Goal: Task Accomplishment & Management: Use online tool/utility

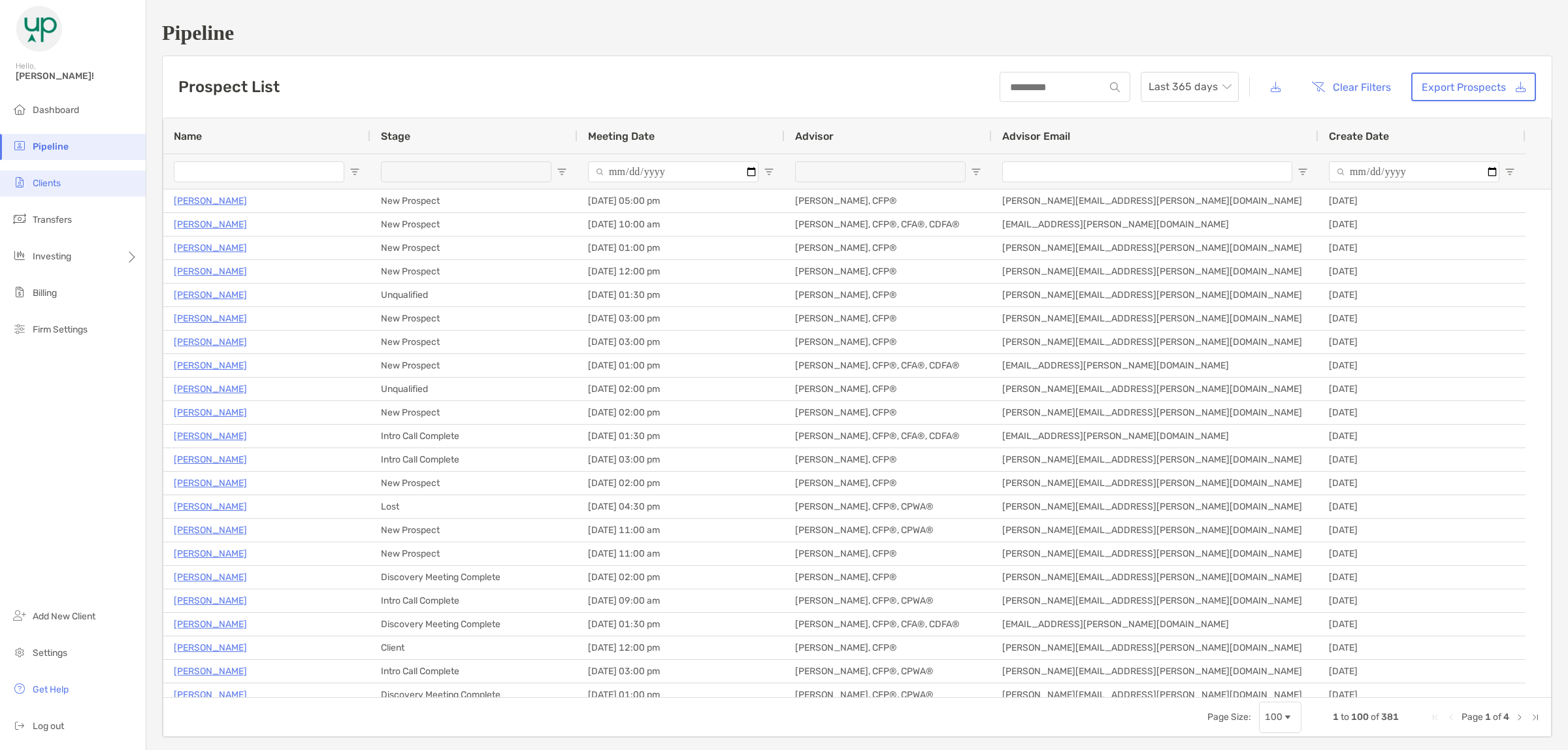
click at [46, 178] on span "Clients" at bounding box center [46, 183] width 28 height 11
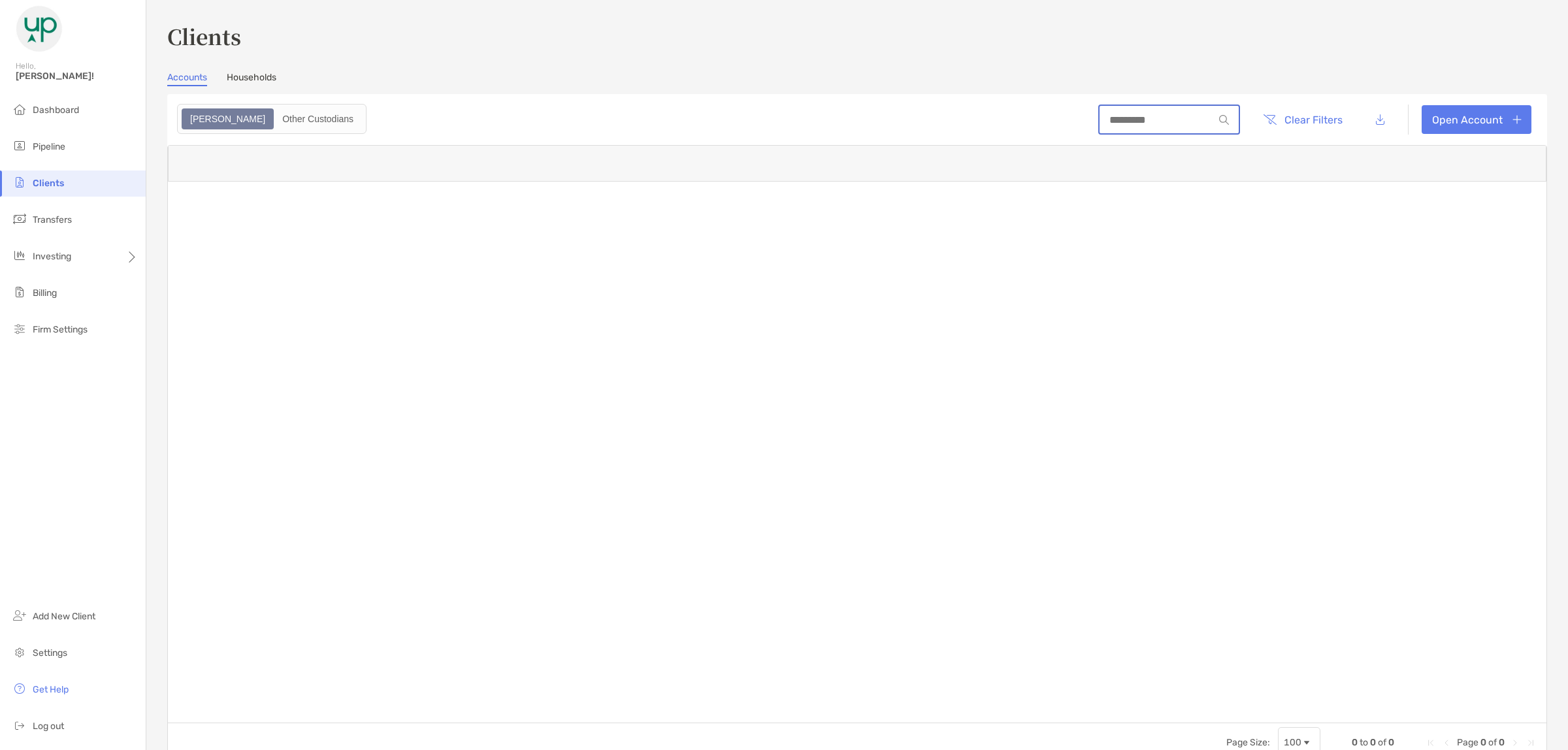
click at [1138, 119] on input at bounding box center [1156, 120] width 114 height 11
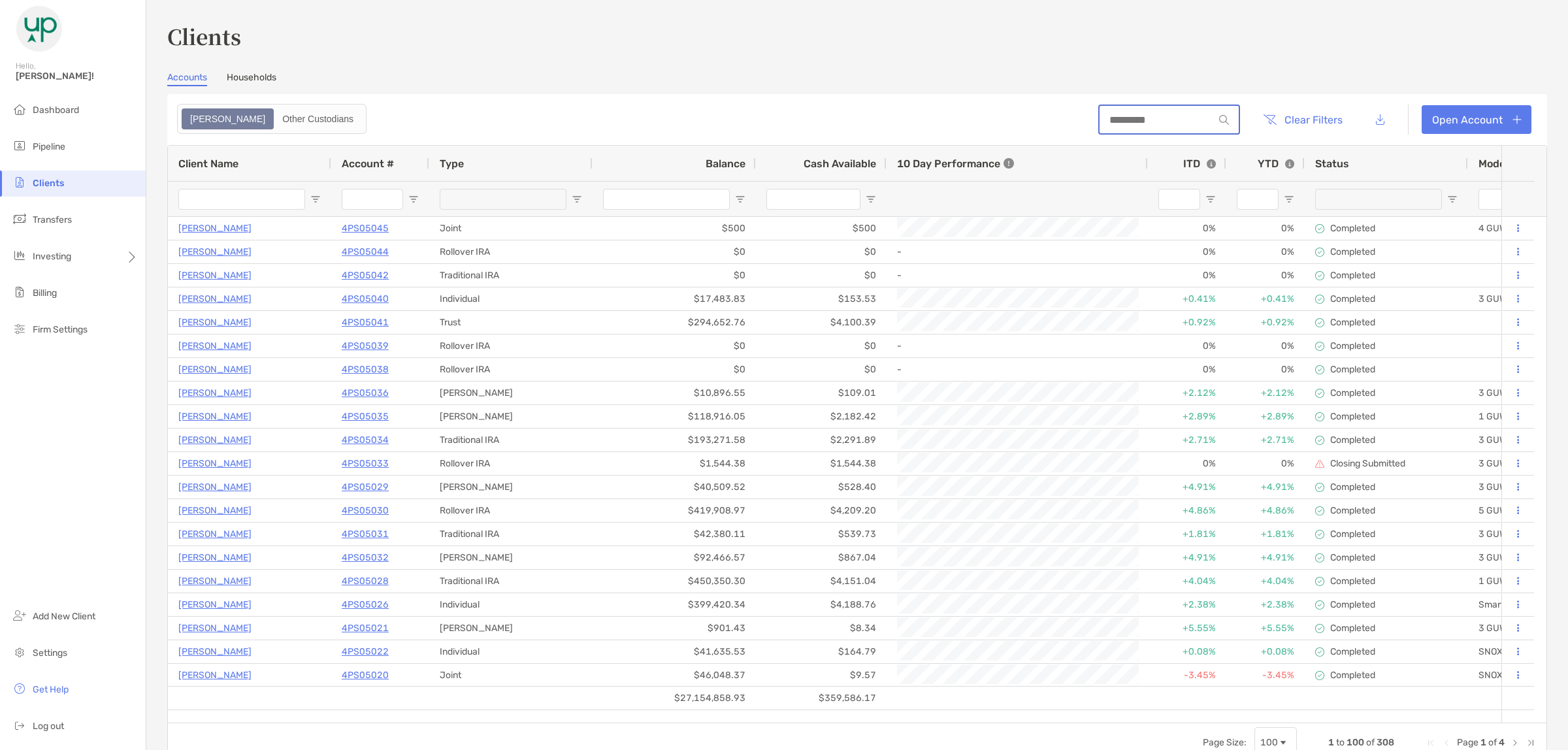
paste input "********"
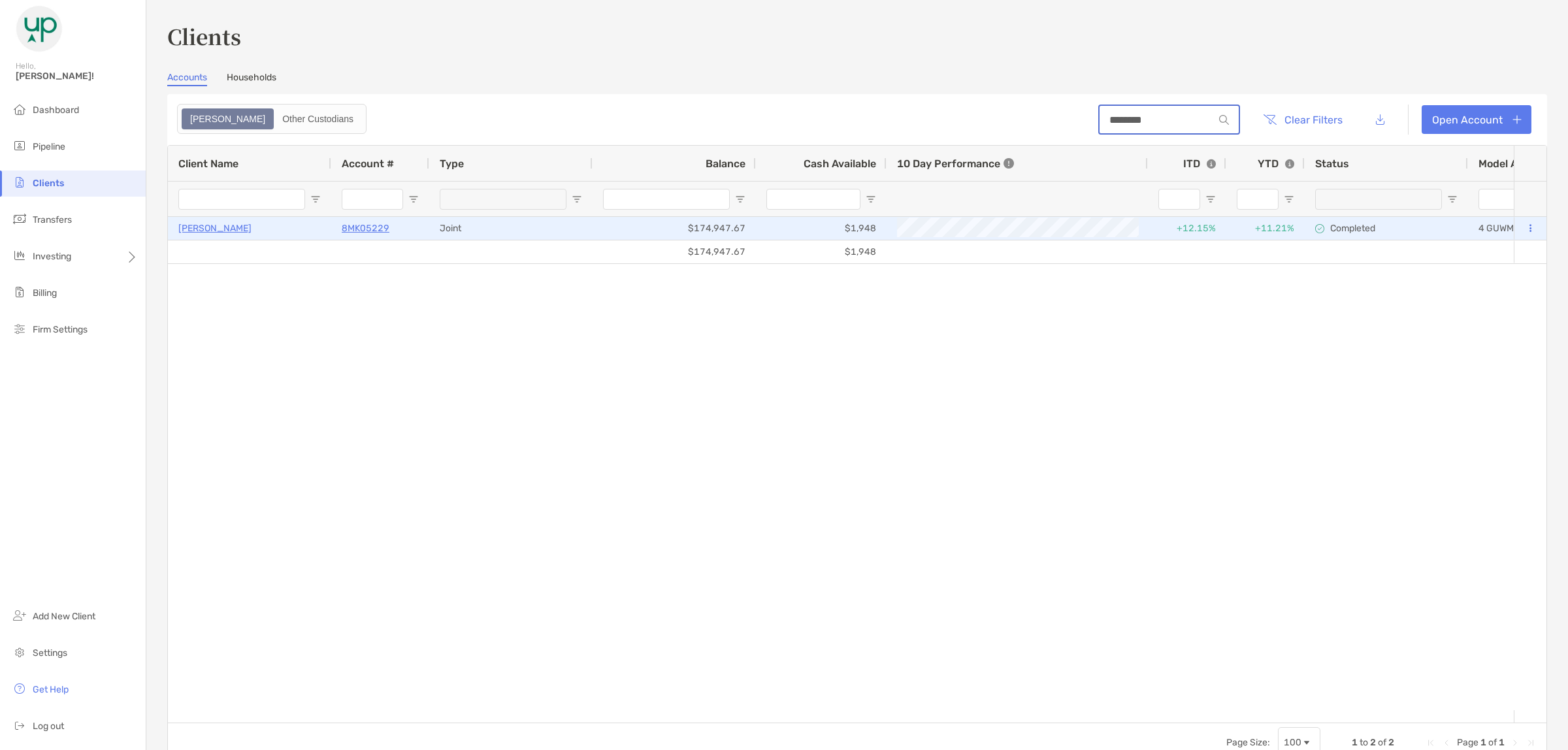
type input "********"
click at [367, 228] on p "8MK05229" at bounding box center [365, 228] width 48 height 17
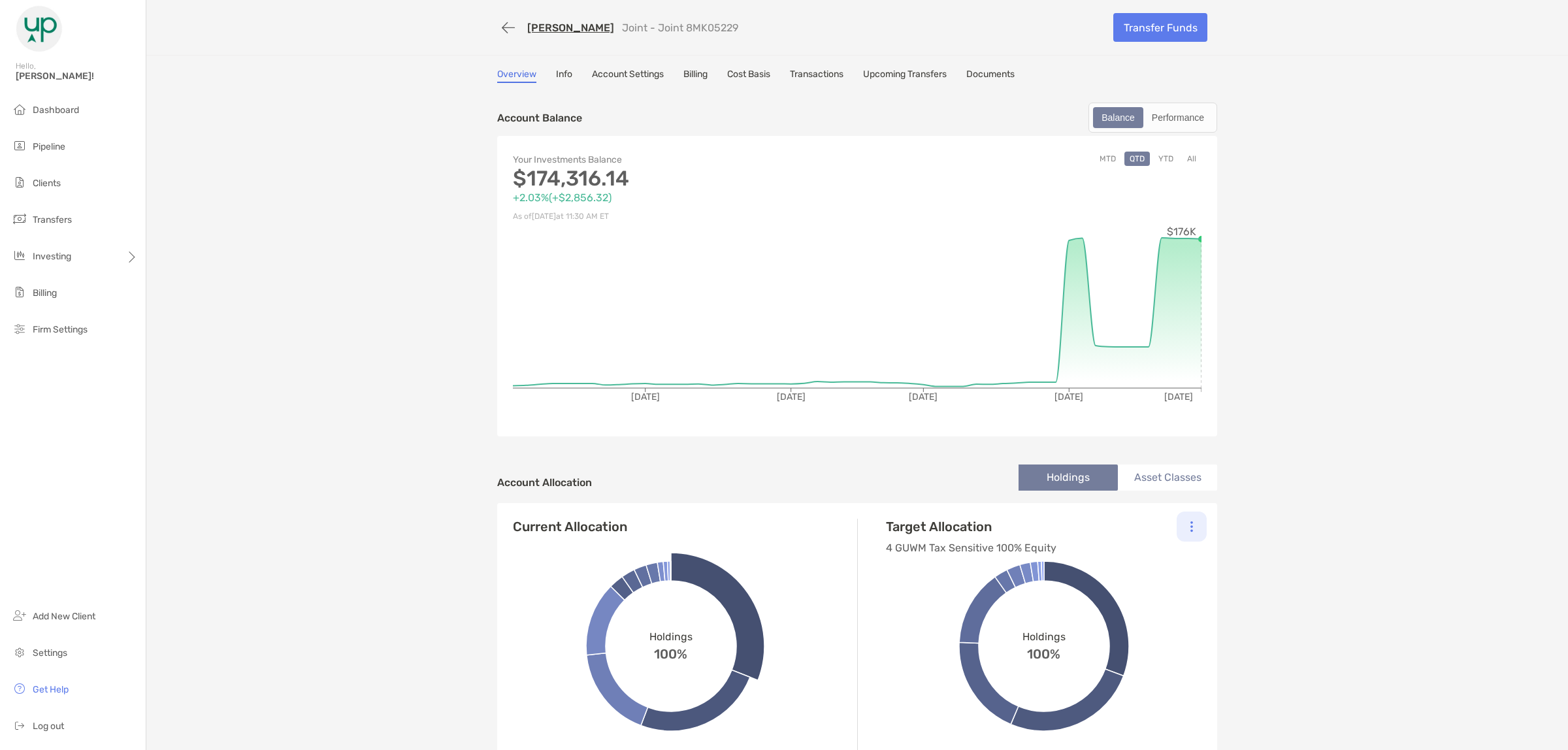
click at [1177, 525] on div at bounding box center [1191, 526] width 30 height 30
click at [1112, 559] on p "Change Model" at bounding box center [1102, 562] width 60 height 17
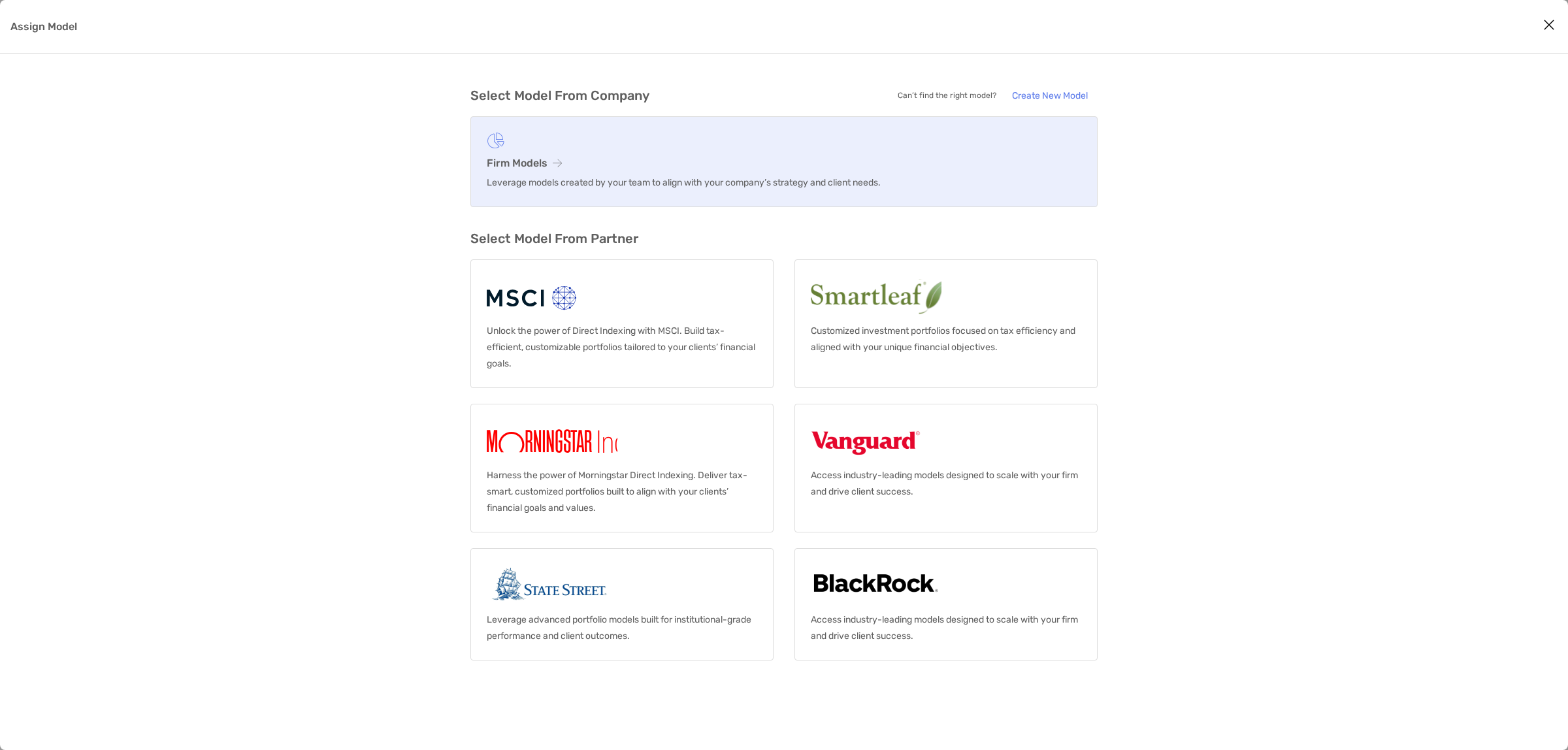
click at [526, 136] on figure "Assign Model" at bounding box center [784, 140] width 594 height 17
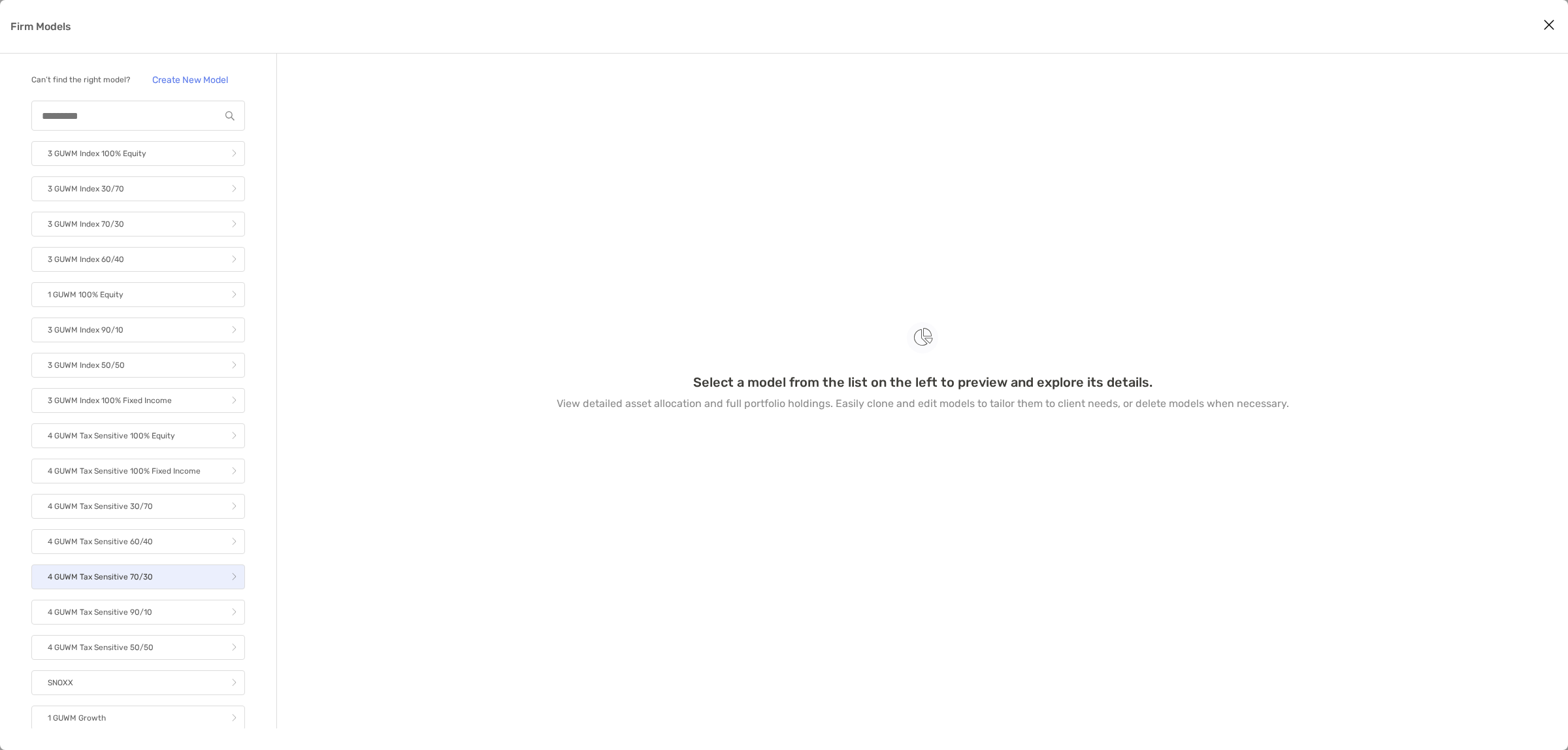
click at [138, 586] on p "4 GUWM Tax Sensitive 70/30" at bounding box center [100, 577] width 105 height 17
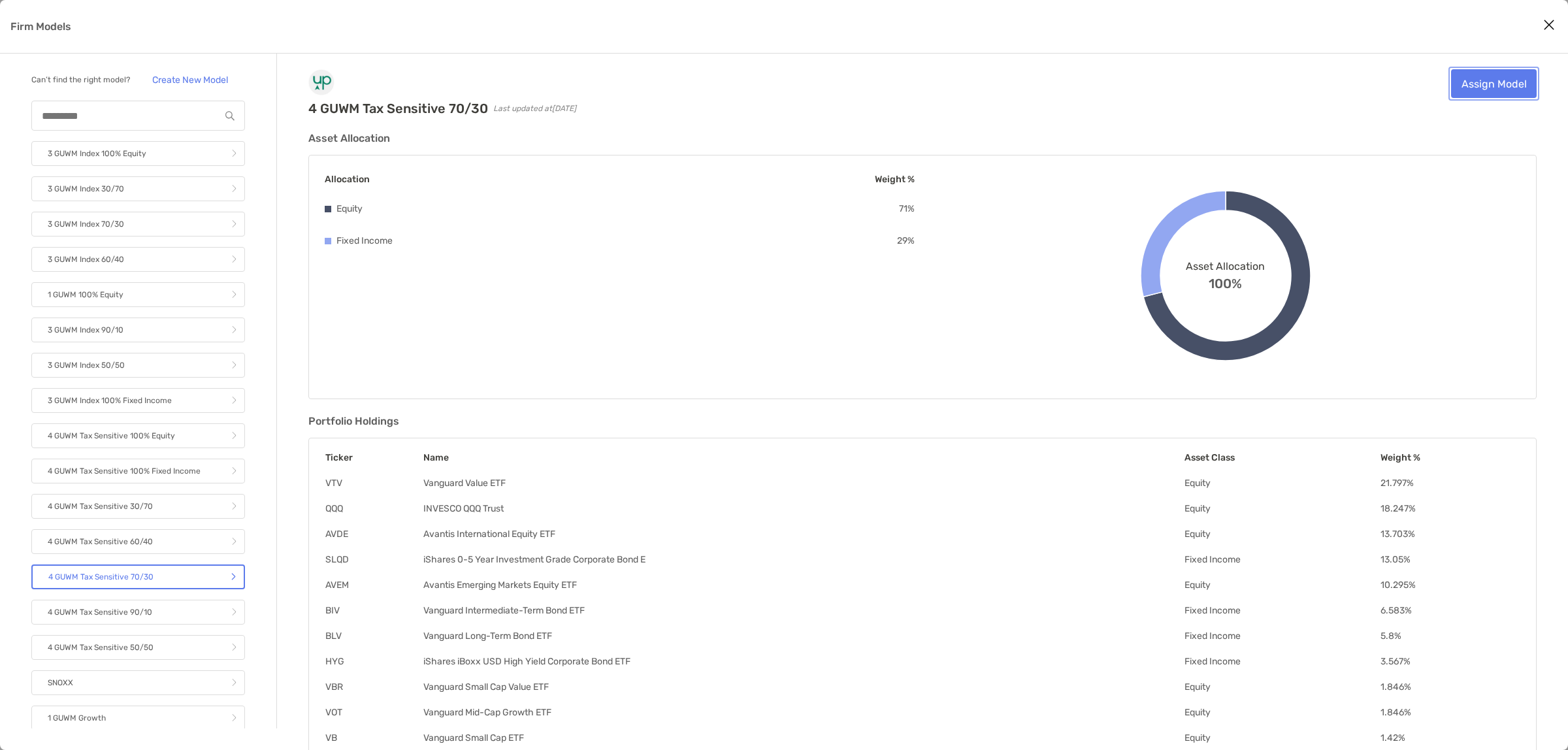
click at [1473, 86] on link "Assign Model" at bounding box center [1493, 83] width 85 height 28
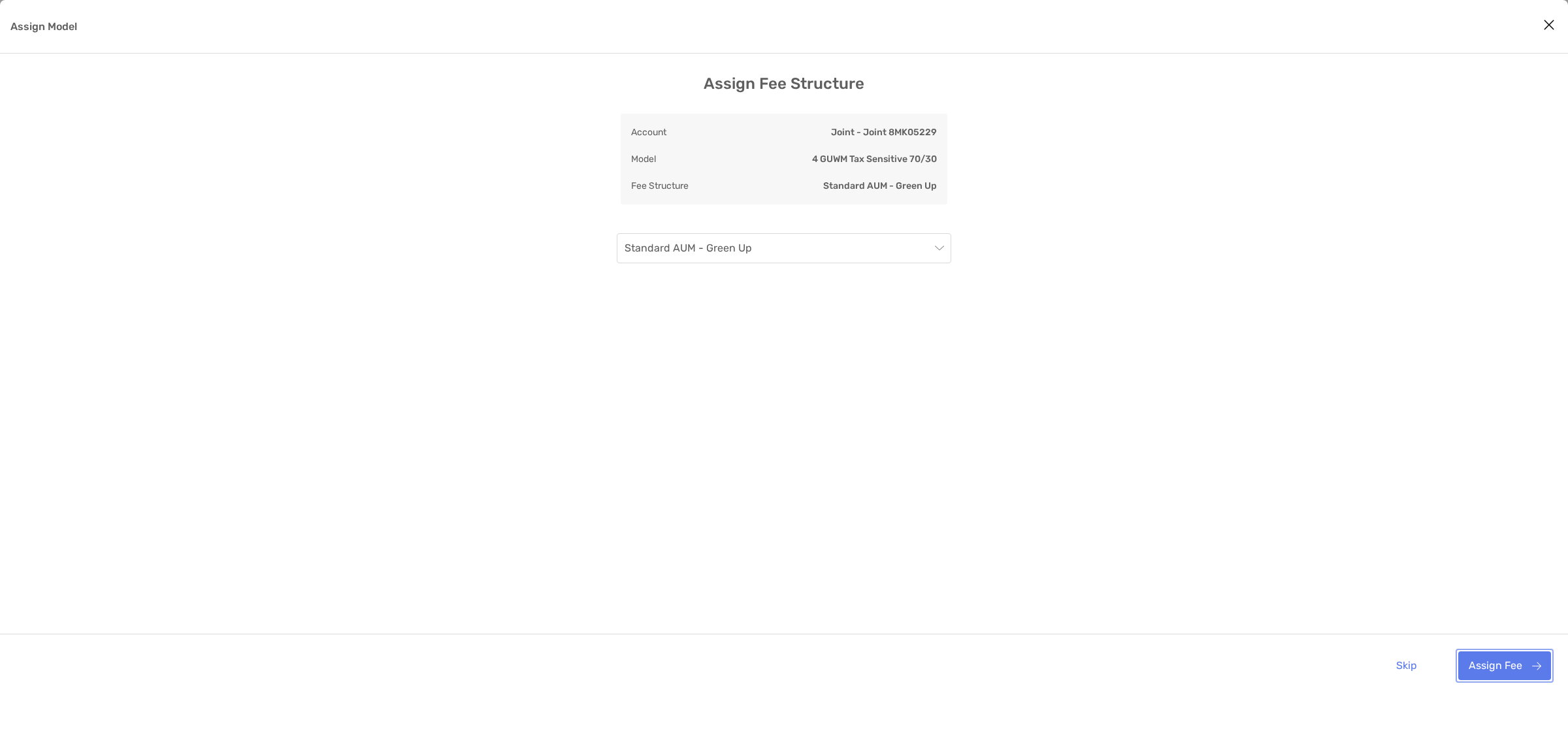
click at [1525, 672] on button "Assign Fee" at bounding box center [1504, 665] width 93 height 28
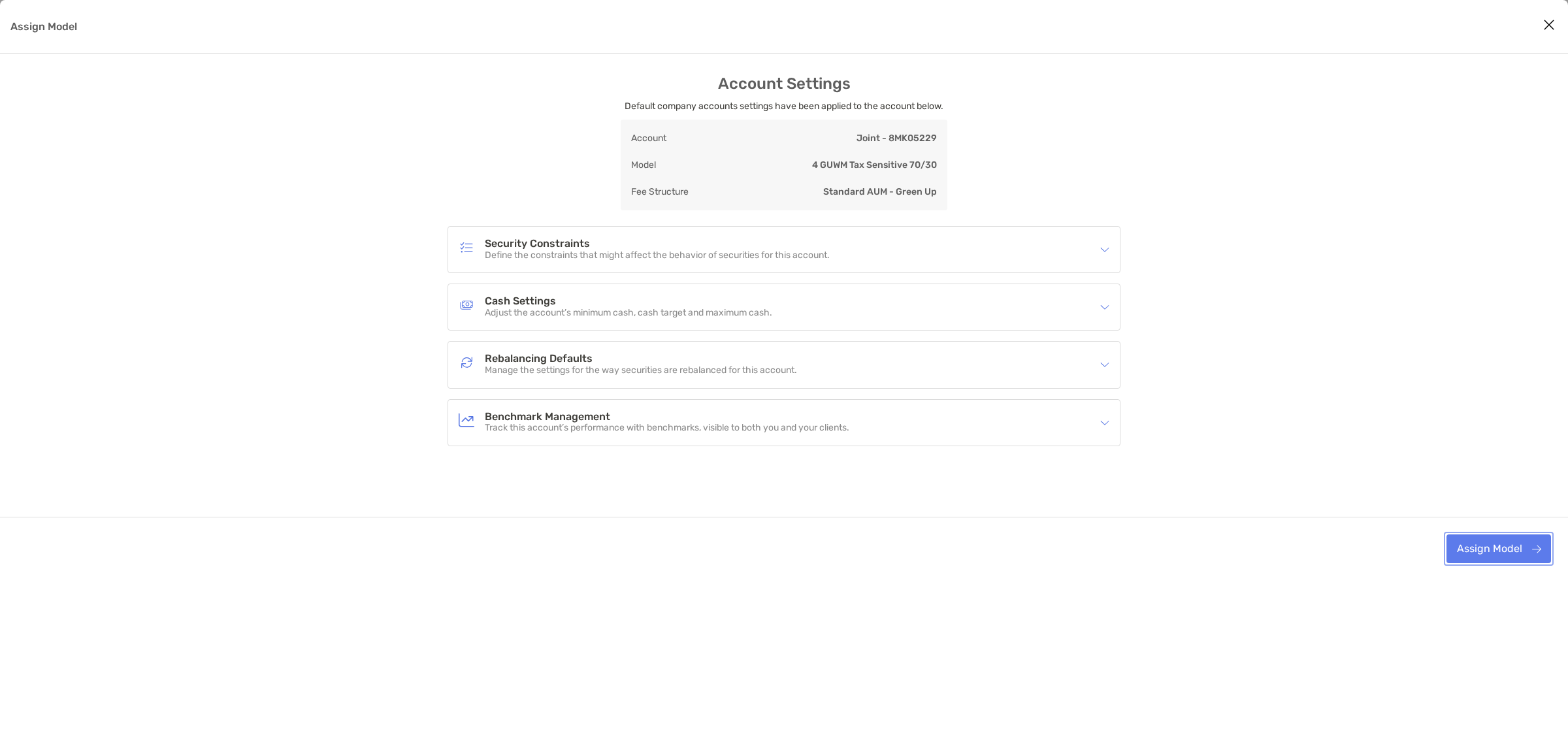
click at [1487, 547] on button "Assign Model" at bounding box center [1499, 549] width 105 height 28
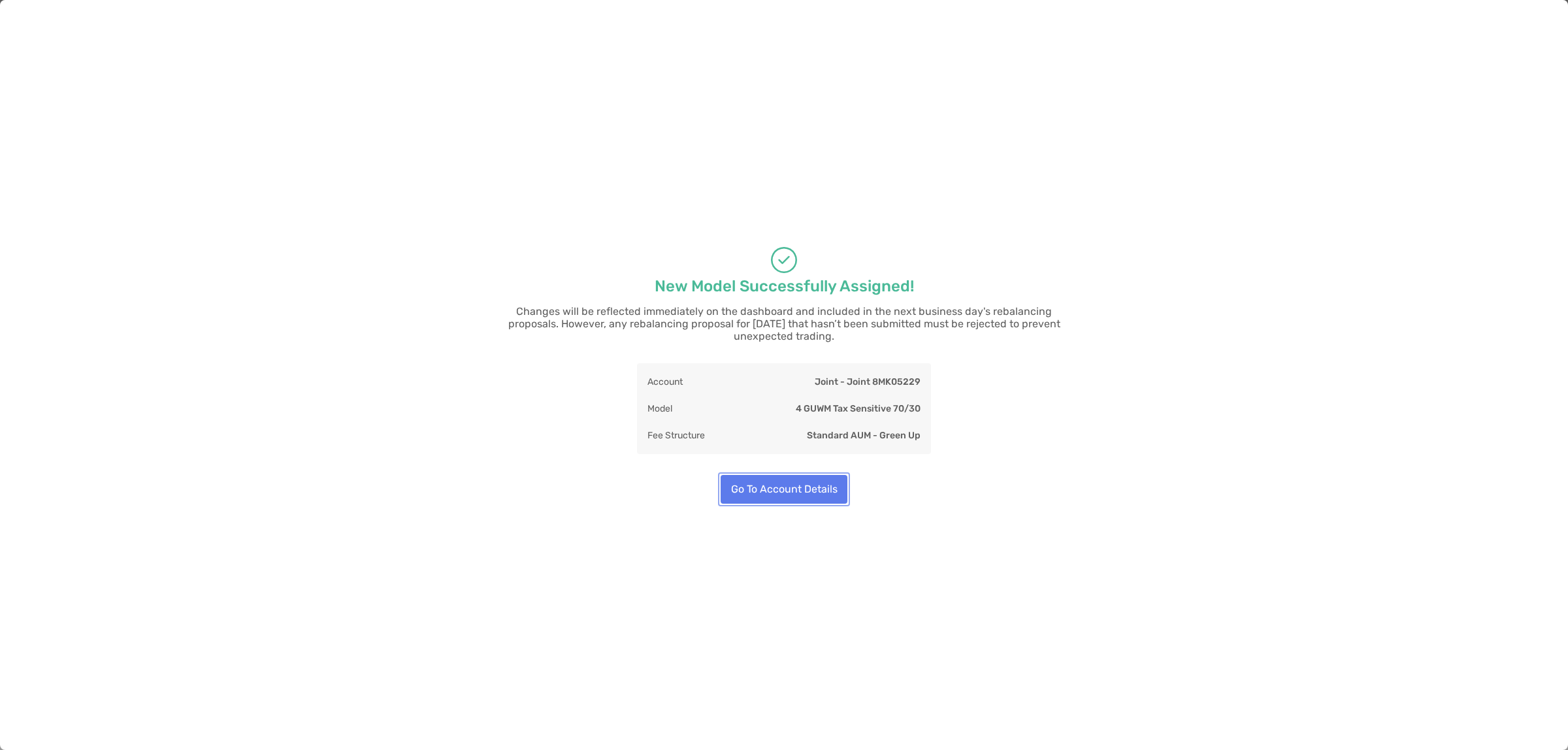
click at [753, 475] on button "Go To Account Details" at bounding box center [784, 489] width 127 height 28
